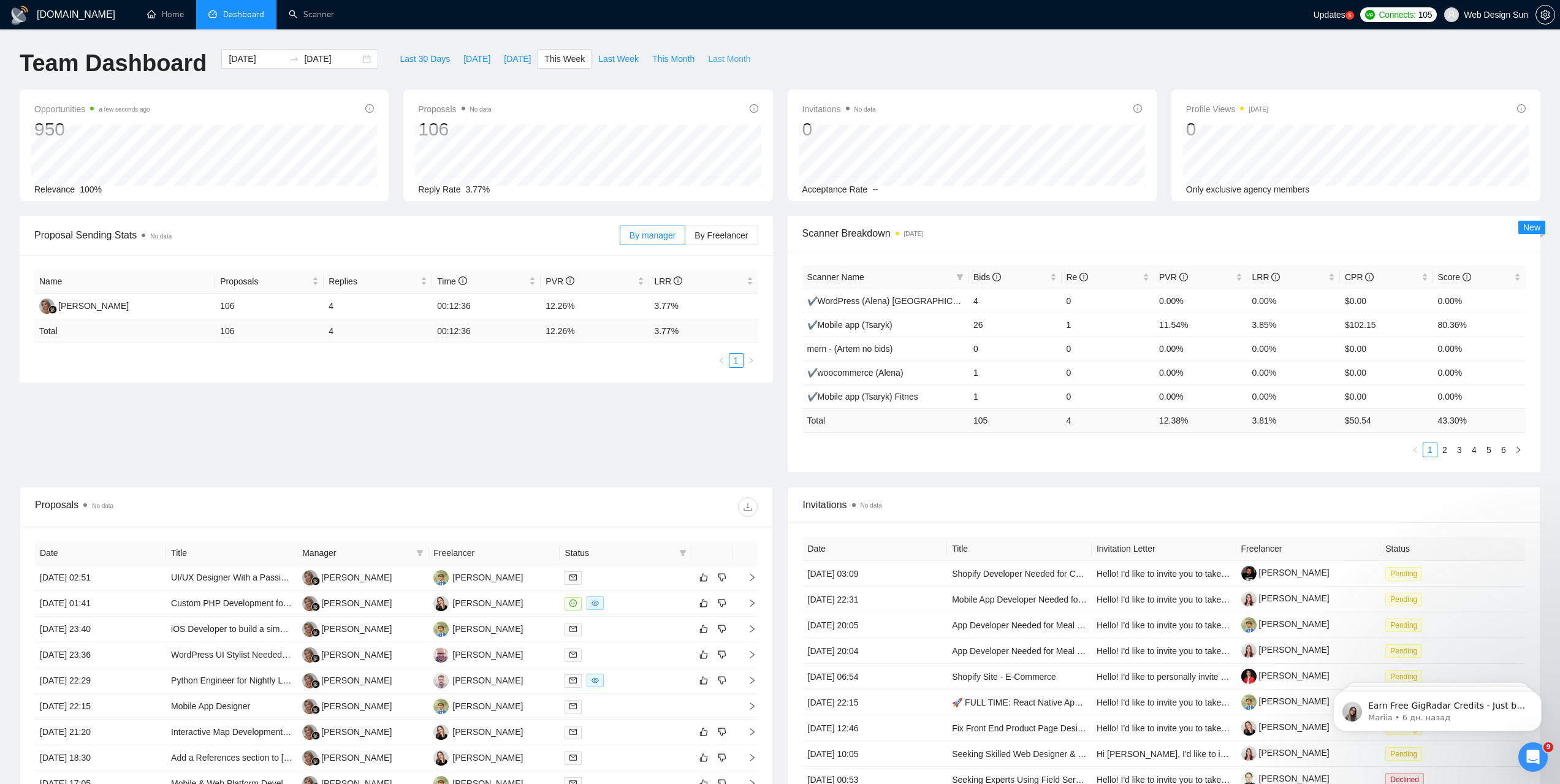
click at [708, 57] on span "Last Month" at bounding box center [729, 58] width 42 height 14
type input "2025-07-01"
type input "2025-07-31"
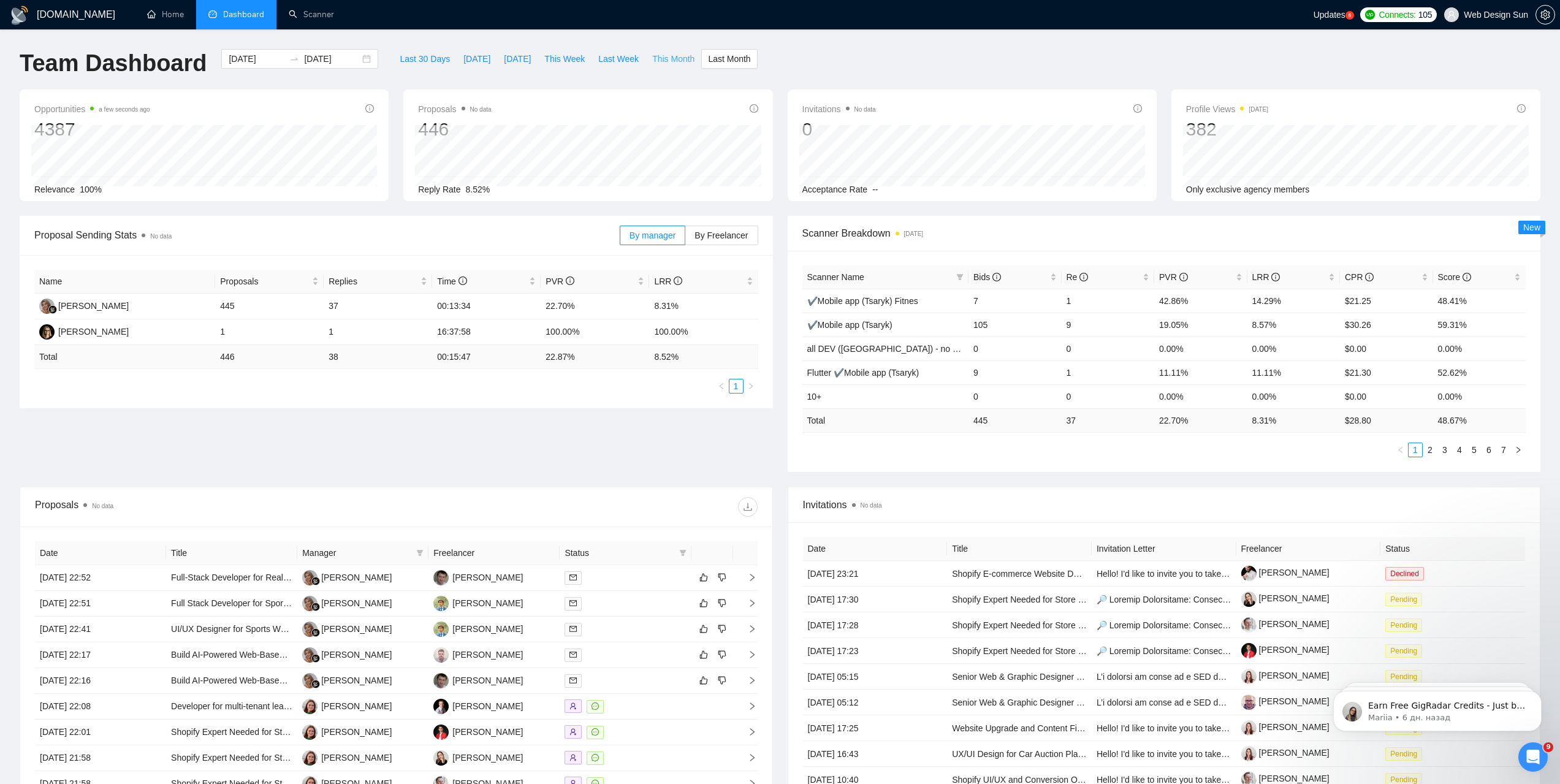
click at [662, 60] on span "This Month" at bounding box center [673, 58] width 42 height 14
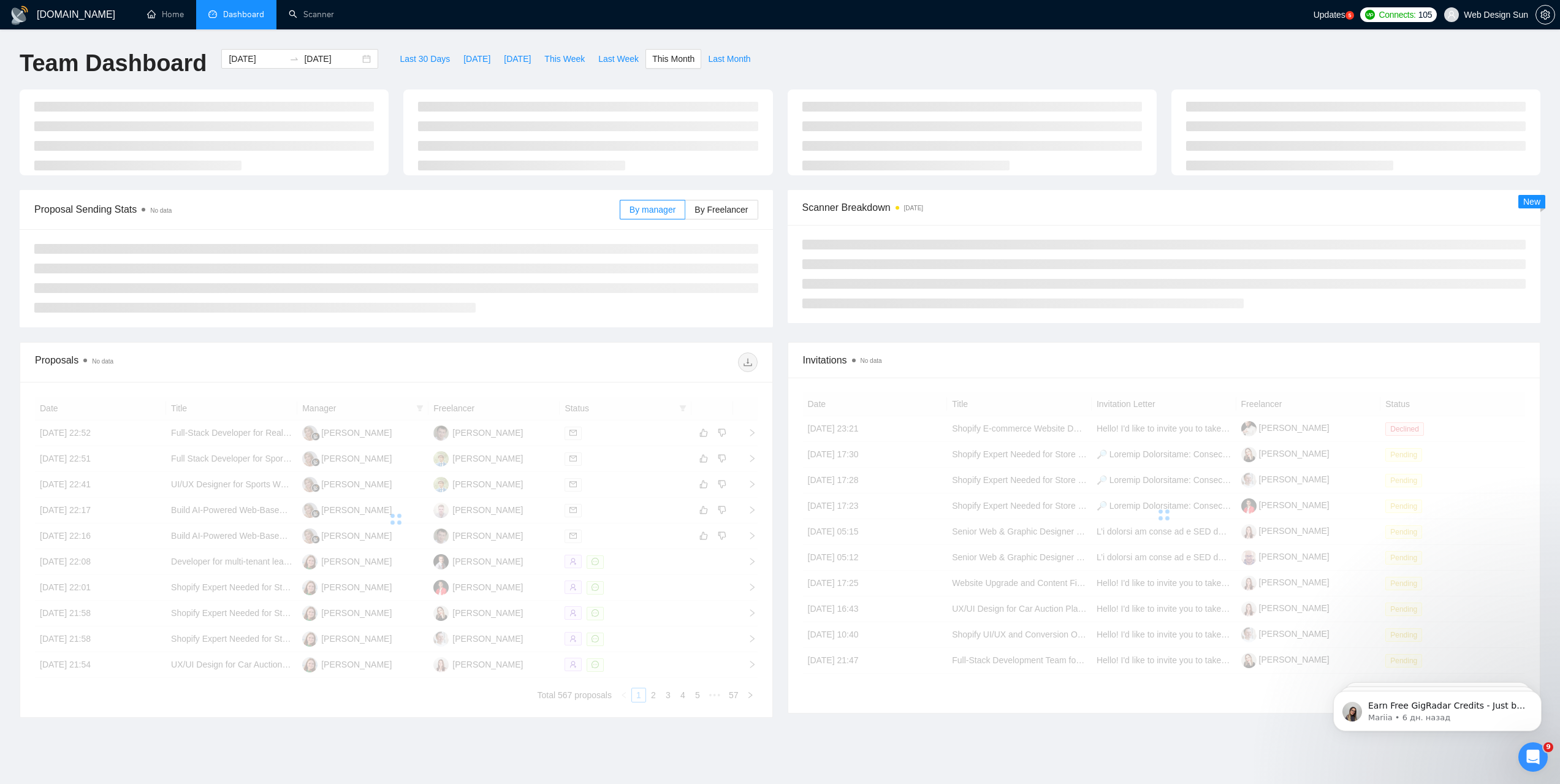
type input "2025-08-01"
type input "2025-08-31"
